Goal: Use online tool/utility: Use online tool/utility

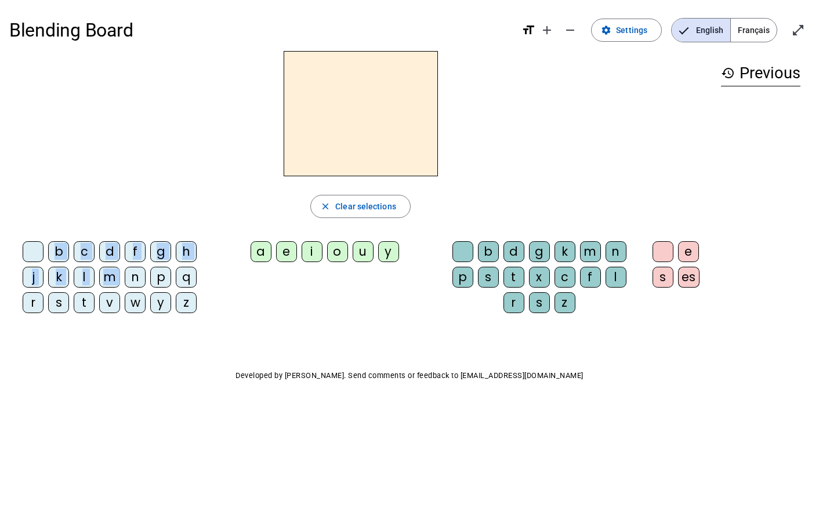
drag, startPoint x: 133, startPoint y: 277, endPoint x: 326, endPoint y: 131, distance: 242.1
click at [326, 131] on div "close Clear selections b c d f g h j k l m n p q r s t v w y z a e i o u y b d …" at bounding box center [360, 186] width 702 height 271
click at [326, 129] on h2 at bounding box center [360, 113] width 154 height 125
click at [133, 275] on div "n" at bounding box center [135, 277] width 21 height 21
click at [333, 253] on div "o" at bounding box center [337, 251] width 21 height 21
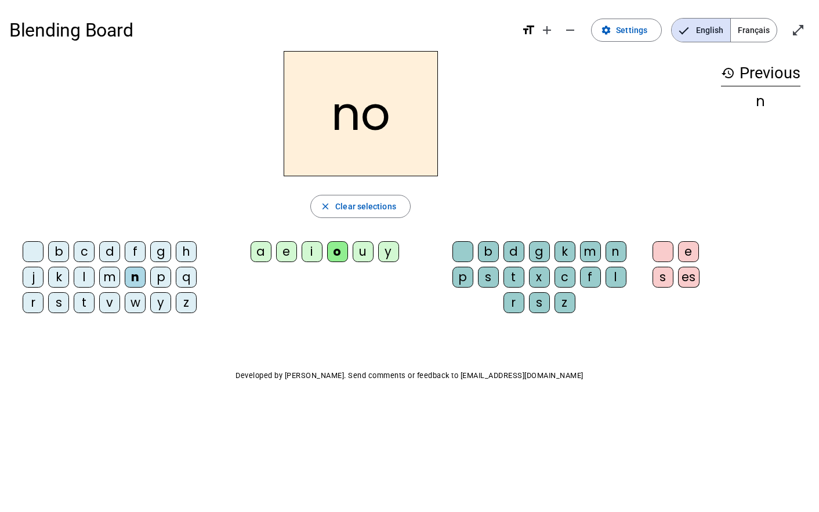
click at [518, 281] on div "t" at bounding box center [513, 277] width 21 height 21
click at [290, 252] on div "e" at bounding box center [286, 251] width 21 height 21
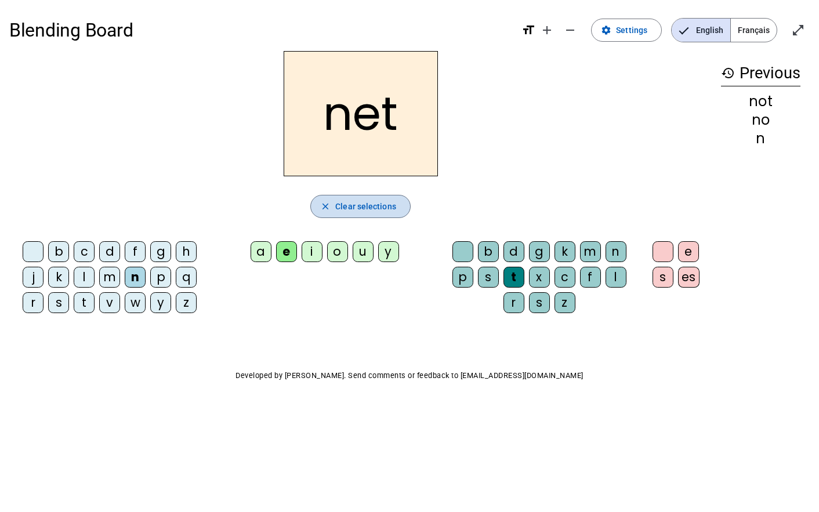
click at [353, 210] on span "Clear selections" at bounding box center [365, 206] width 61 height 14
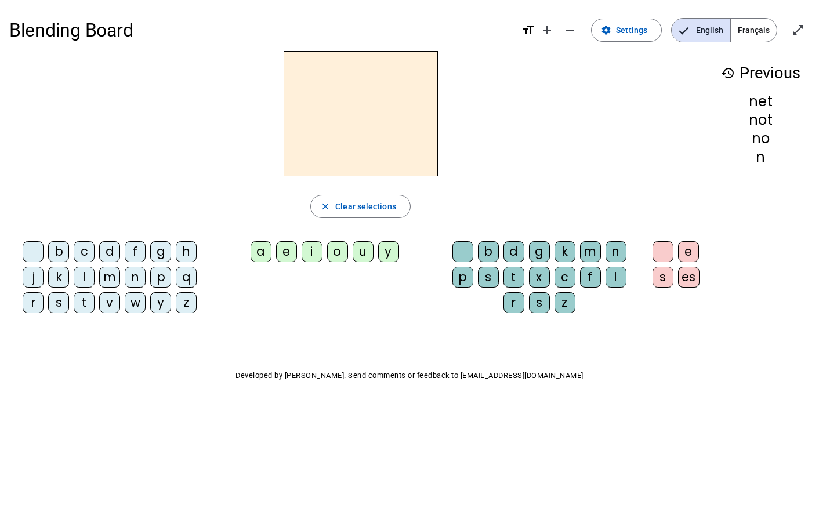
click at [138, 275] on div "n" at bounding box center [135, 277] width 21 height 21
click at [334, 248] on div "o" at bounding box center [337, 251] width 21 height 21
click at [515, 278] on div "t" at bounding box center [513, 277] width 21 height 21
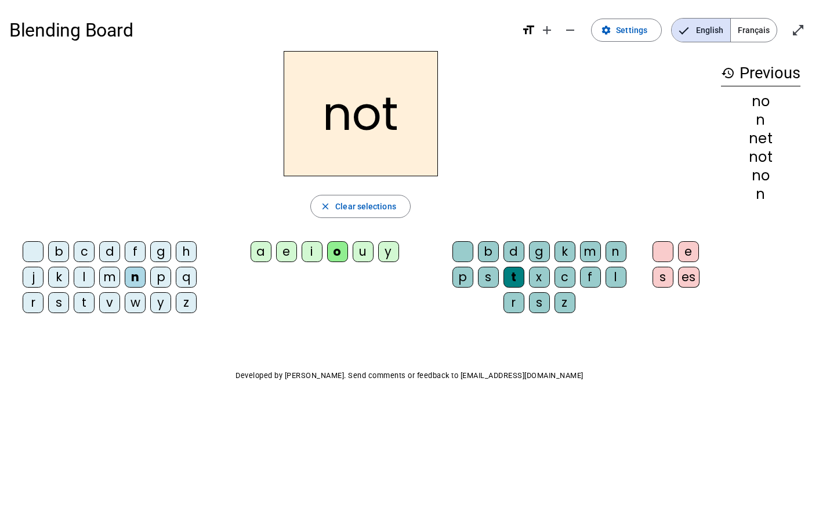
click at [283, 248] on div "e" at bounding box center [286, 251] width 21 height 21
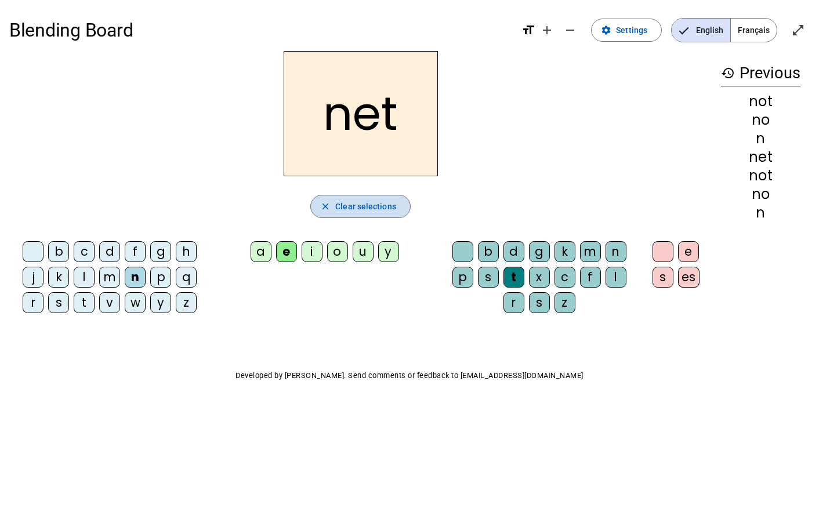
click at [329, 205] on mat-icon "close" at bounding box center [325, 206] width 10 height 10
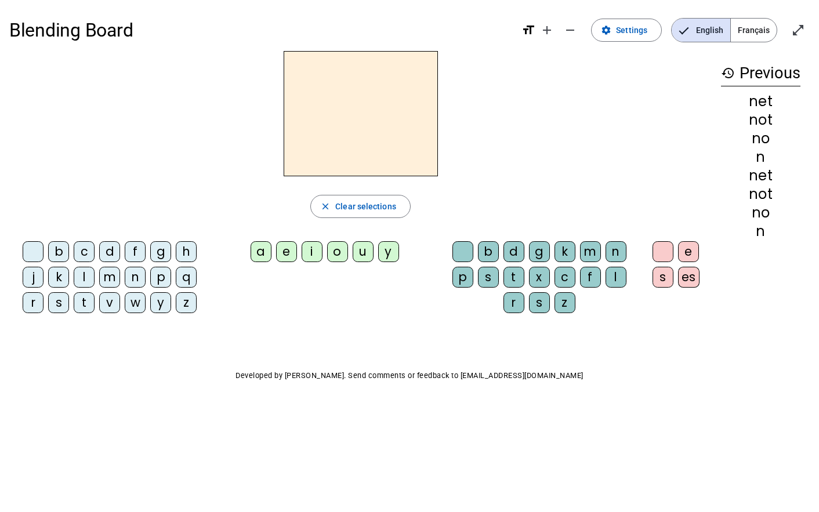
click at [136, 279] on div "n" at bounding box center [135, 277] width 21 height 21
click at [335, 250] on div "o" at bounding box center [337, 251] width 21 height 21
click at [516, 273] on div "t" at bounding box center [513, 277] width 21 height 21
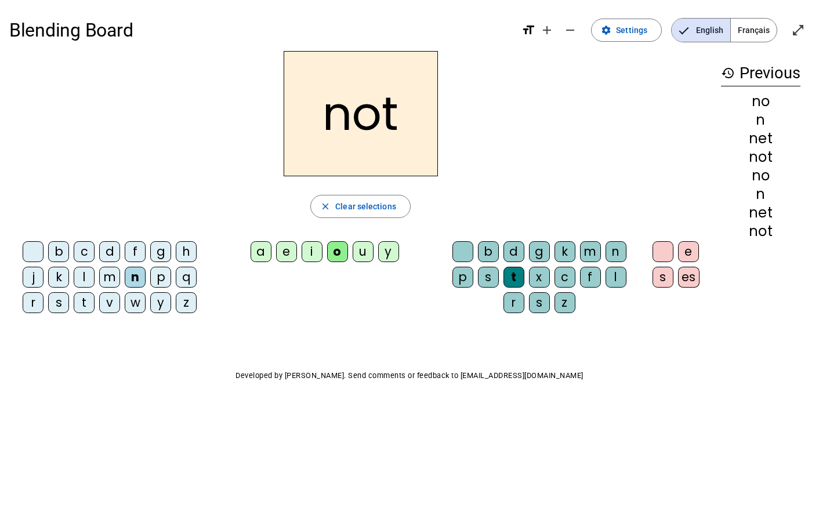
click at [108, 308] on div "v" at bounding box center [109, 302] width 21 height 21
click at [317, 250] on div "i" at bounding box center [311, 251] width 21 height 21
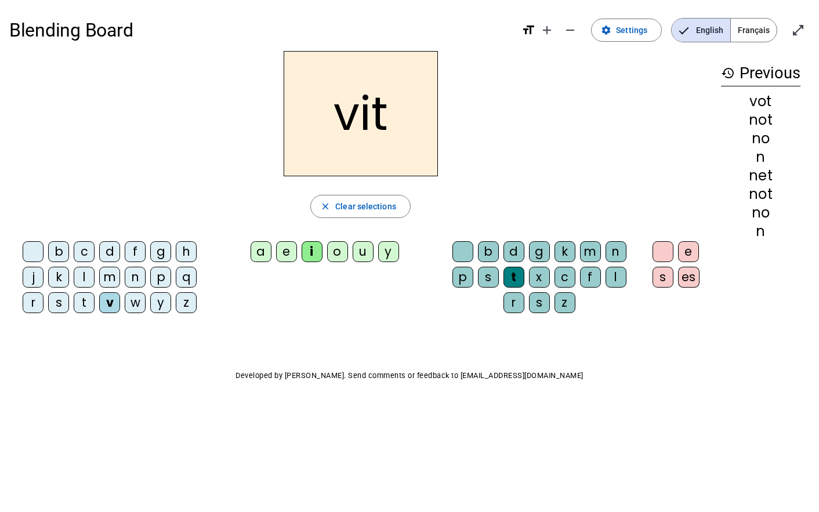
click at [107, 251] on div "d" at bounding box center [109, 251] width 21 height 21
